Goal: Browse casually: Explore the website without a specific task or goal

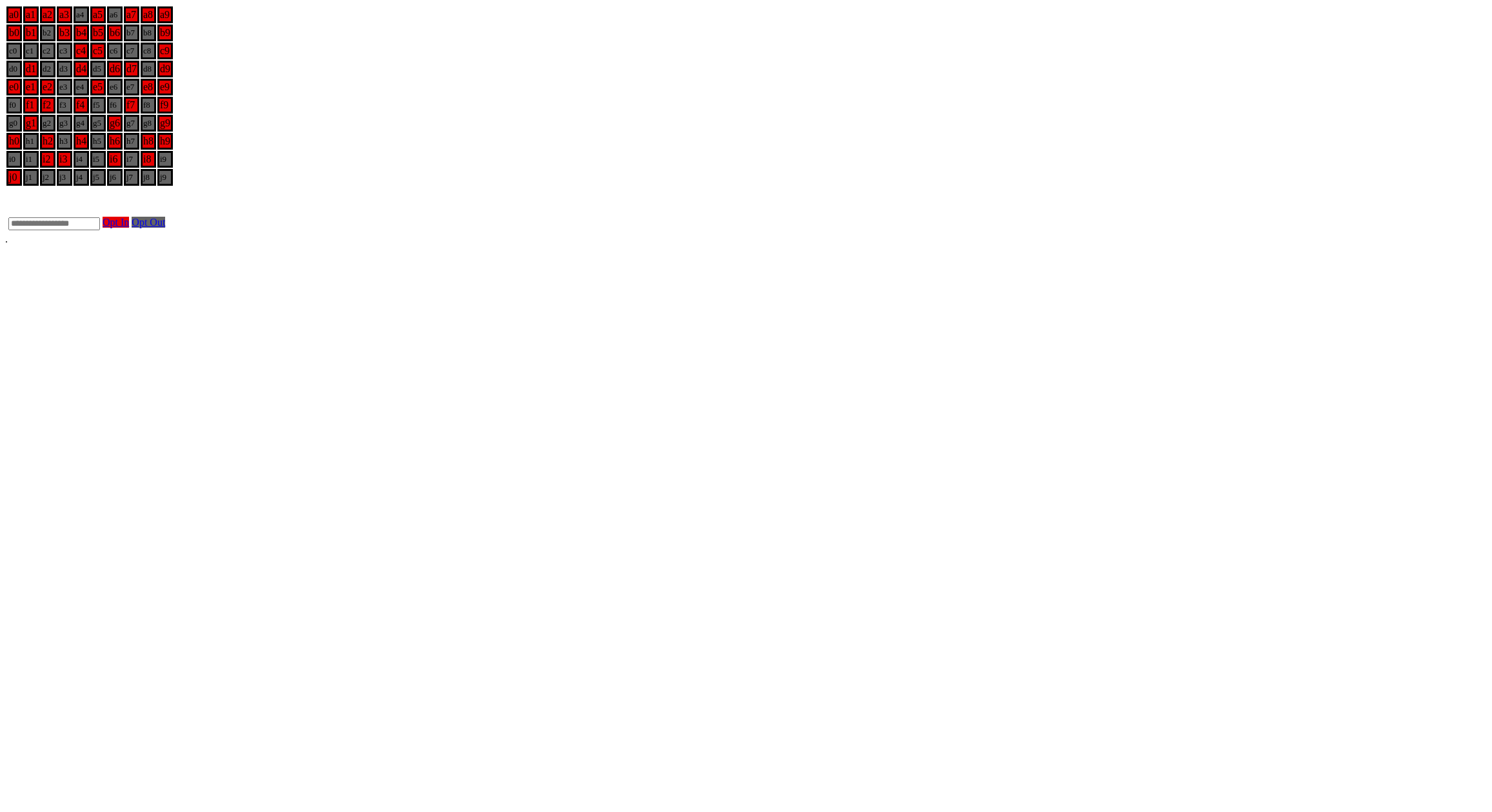
click at [826, 146] on body "a0 a1 a2 a3 a4 a5 a6 a7 a8 a9 b0 b1 b2 b3 b4 b5 b6 b7 b8 b9 c0 c1 c2 c3 c4 c5 c…" at bounding box center [746, 125] width 1481 height 240
